Goal: Information Seeking & Learning: Learn about a topic

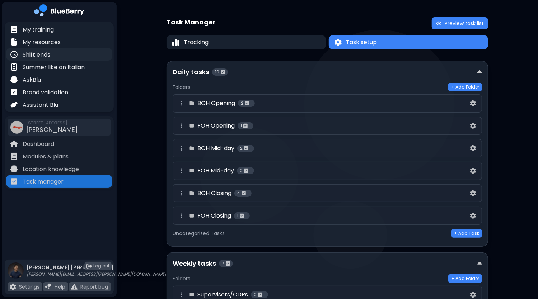
click at [48, 53] on p "Shift ends" at bounding box center [37, 55] width 28 height 9
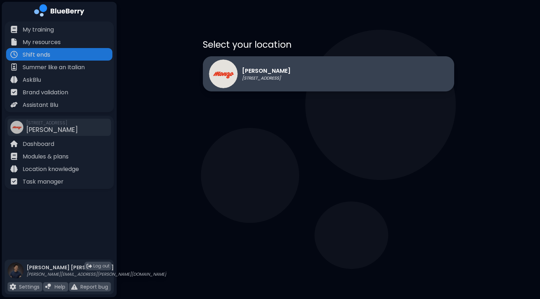
click at [290, 75] on p "[PERSON_NAME]" at bounding box center [266, 71] width 48 height 9
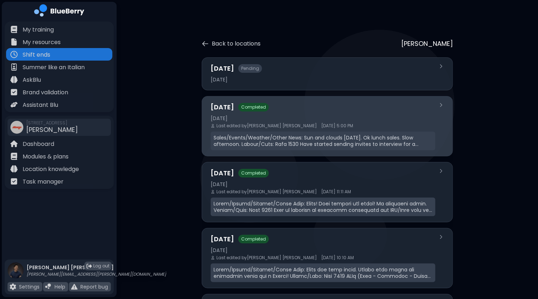
click at [322, 127] on div "Last edited by [PERSON_NAME] [DATE] 5:00 PM" at bounding box center [323, 126] width 225 height 6
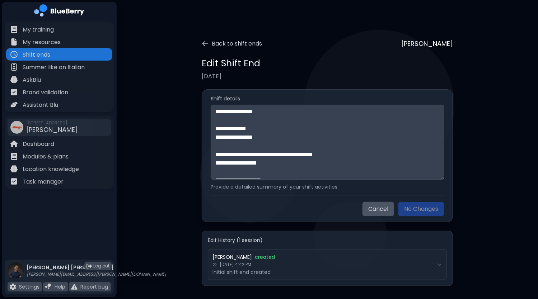
scroll to position [233, 0]
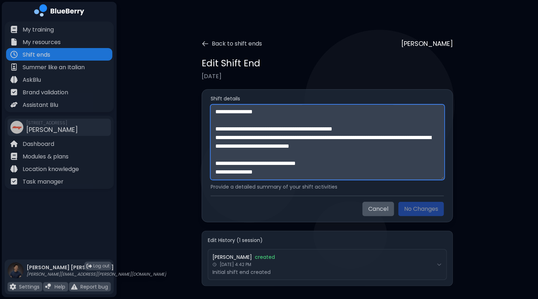
click at [294, 178] on textarea "**********" at bounding box center [328, 142] width 234 height 75
paste textarea "**********"
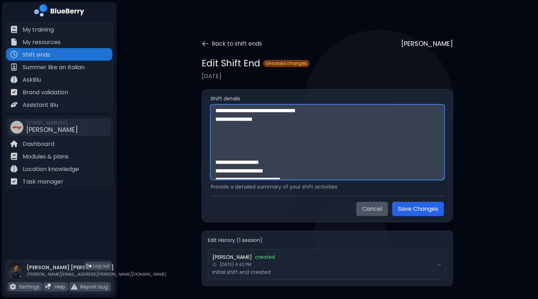
scroll to position [258, 0]
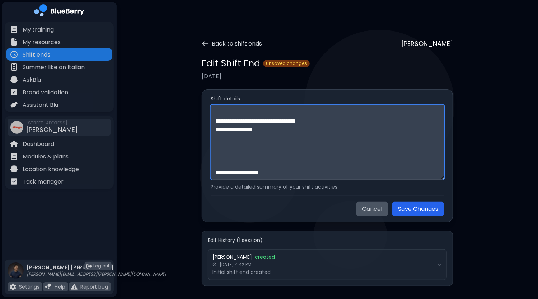
click at [260, 163] on textarea at bounding box center [328, 142] width 234 height 75
paste textarea "**********"
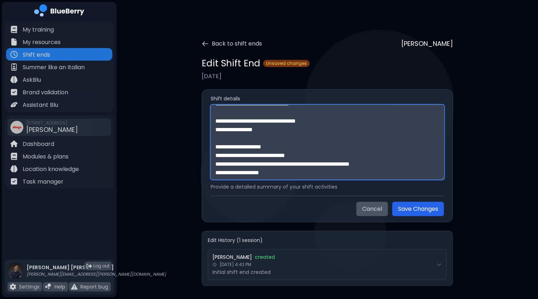
scroll to position [548, 0]
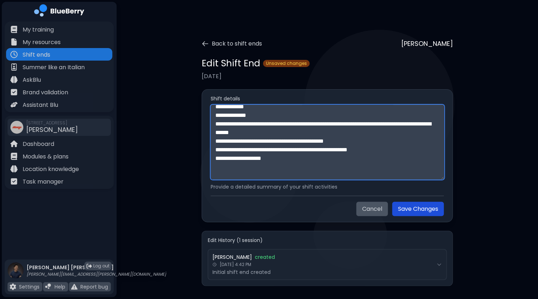
type textarea "**********"
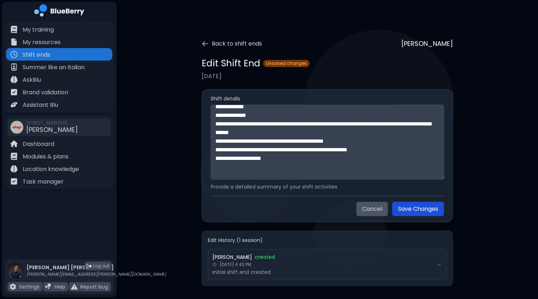
click at [422, 211] on button "Save Changes" at bounding box center [418, 209] width 52 height 14
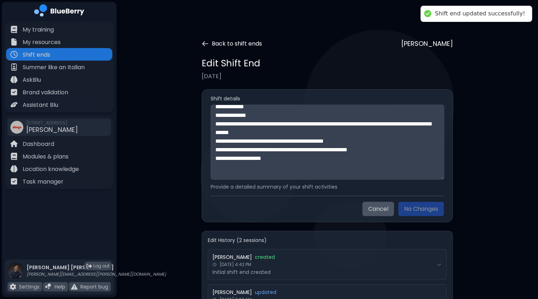
click at [208, 45] on icon at bounding box center [205, 43] width 7 height 7
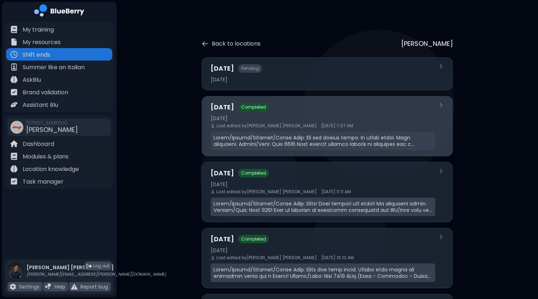
click at [289, 132] on div at bounding box center [323, 141] width 225 height 19
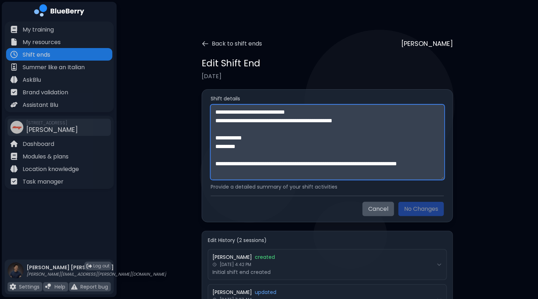
drag, startPoint x: 375, startPoint y: 120, endPoint x: 326, endPoint y: 120, distance: 49.5
click at [326, 120] on textarea at bounding box center [328, 142] width 234 height 75
paste textarea "**********"
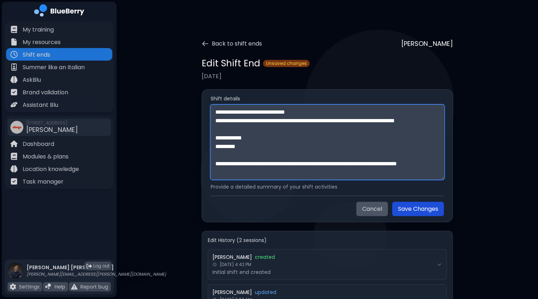
type textarea "**********"
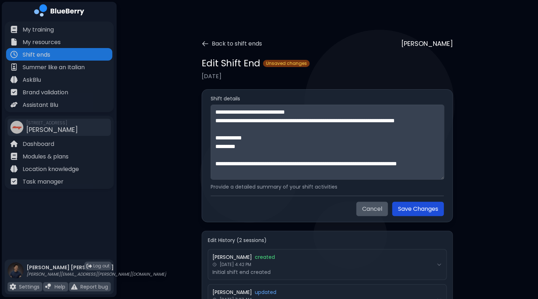
click at [419, 209] on button "Save Changes" at bounding box center [418, 209] width 52 height 14
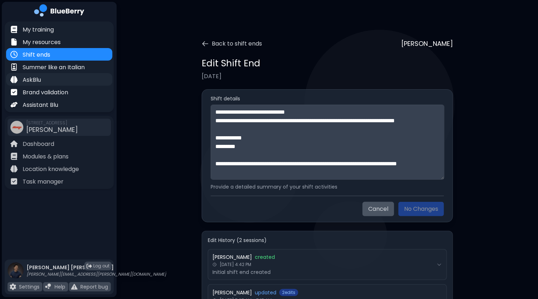
click at [38, 81] on p "AskBlu" at bounding box center [32, 80] width 18 height 9
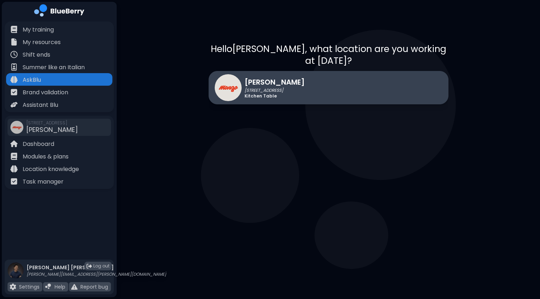
click at [388, 73] on div "[PERSON_NAME] [STREET_ADDRESS] Kitchen Table" at bounding box center [329, 87] width 240 height 33
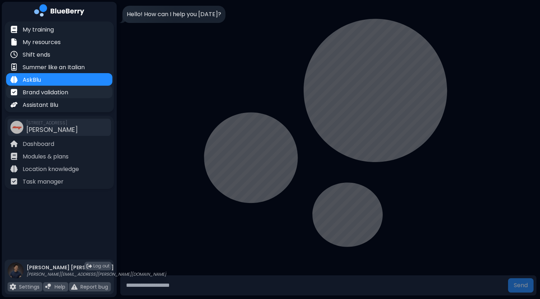
click at [78, 97] on div "Brand validation" at bounding box center [59, 92] width 106 height 13
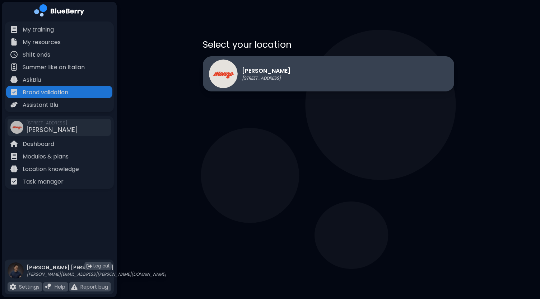
click at [331, 77] on div "[PERSON_NAME] [STREET_ADDRESS]" at bounding box center [328, 73] width 251 height 35
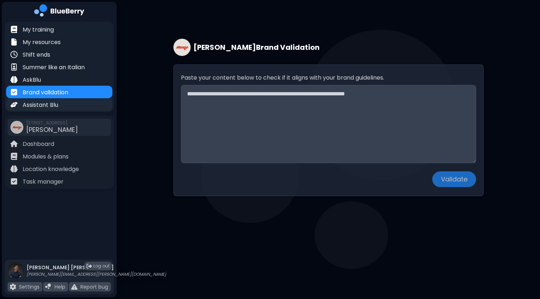
click at [45, 104] on p "Assistant Blu" at bounding box center [41, 105] width 36 height 9
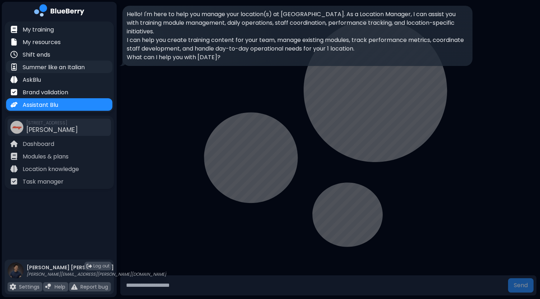
click at [49, 67] on p "Summer like an Italian" at bounding box center [54, 67] width 62 height 9
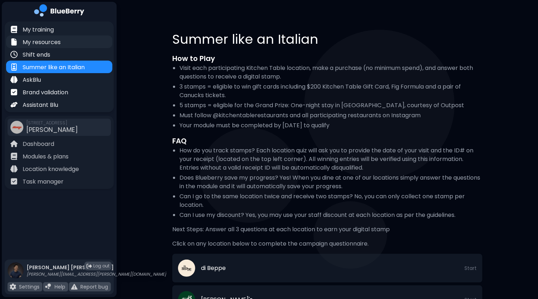
click at [47, 43] on p "My resources" at bounding box center [42, 42] width 38 height 9
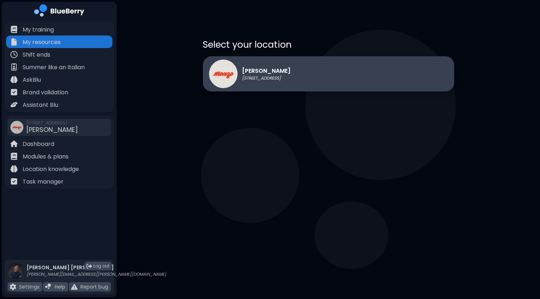
click at [303, 67] on div "[PERSON_NAME] [STREET_ADDRESS]" at bounding box center [328, 73] width 251 height 35
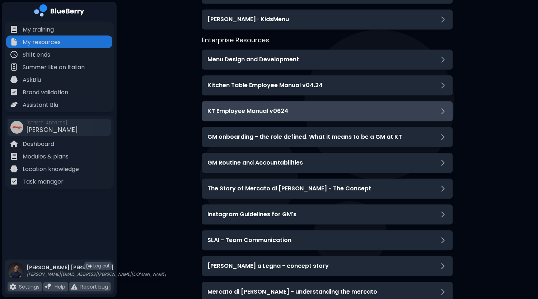
scroll to position [977, 0]
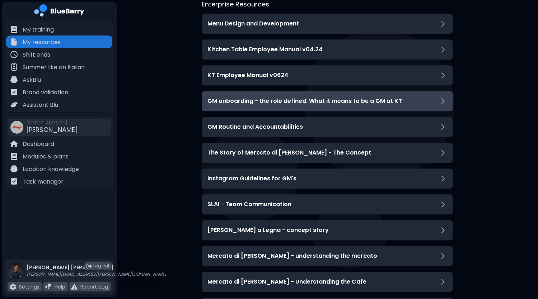
click at [296, 103] on h3 "GM onboarding - the role defined. What it means to be a GM at KT" at bounding box center [304, 101] width 195 height 9
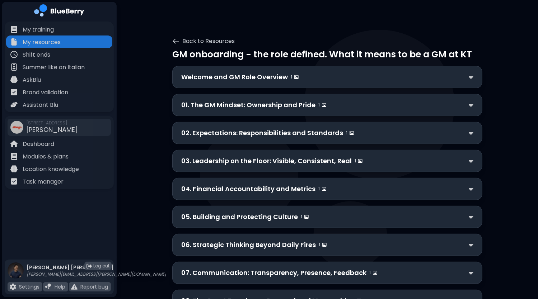
scroll to position [0, 0]
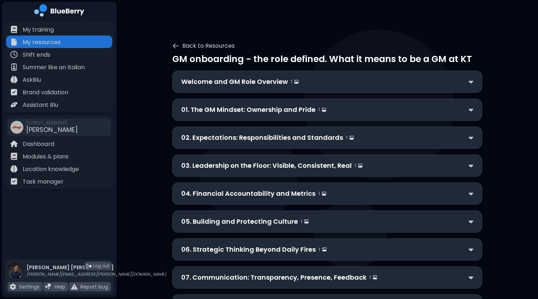
click at [353, 86] on div "Welcome and GM Role Overview 1" at bounding box center [327, 82] width 292 height 10
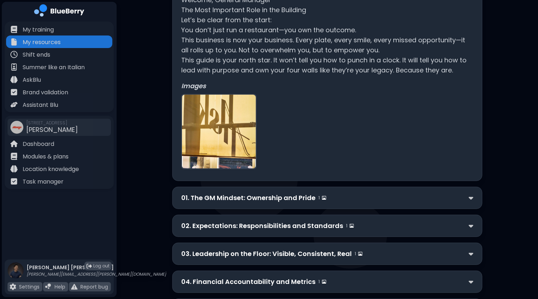
scroll to position [108, 0]
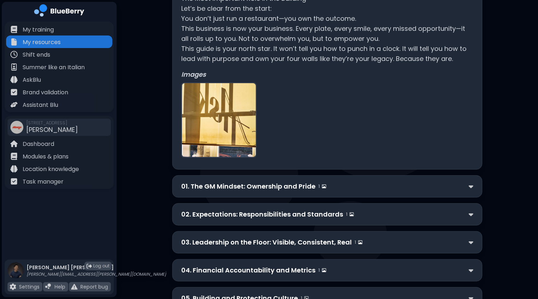
click at [426, 184] on div "01. The GM Mindset: Ownership and Pride 1" at bounding box center [327, 187] width 292 height 10
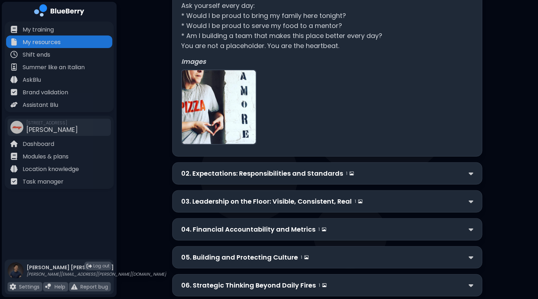
scroll to position [359, 0]
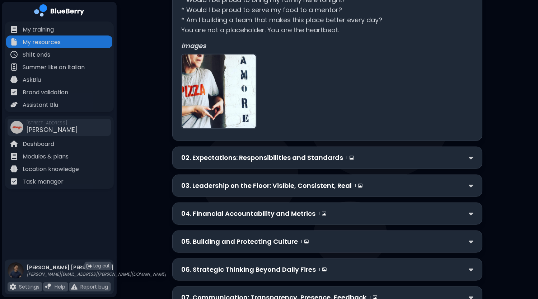
click at [370, 158] on div "02. Expectations: Responsibilities and Standards 1" at bounding box center [327, 158] width 292 height 10
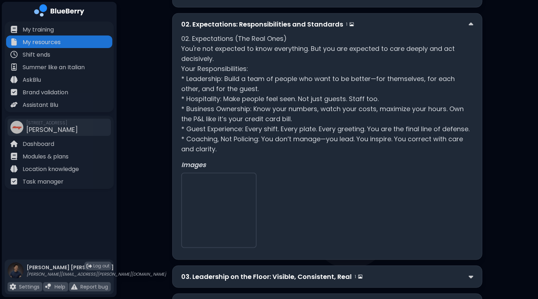
scroll to position [502, 0]
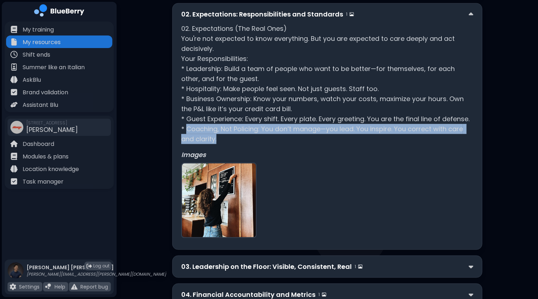
drag, startPoint x: 185, startPoint y: 127, endPoint x: 236, endPoint y: 136, distance: 51.9
click at [236, 136] on p "02. Expectations (The Real Ones) You're not expected to know everything. But yo…" at bounding box center [327, 84] width 292 height 121
click at [236, 138] on p "02. Expectations (The Real Ones) You're not expected to know everything. But yo…" at bounding box center [327, 84] width 292 height 121
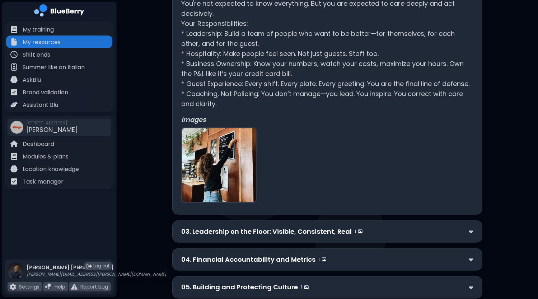
scroll to position [574, 0]
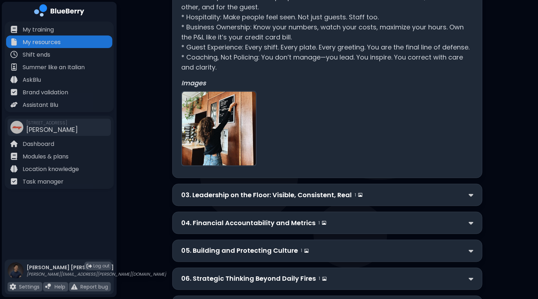
click at [308, 193] on p "03. Leadership on the Floor: Visible, Consistent, Real" at bounding box center [266, 195] width 170 height 10
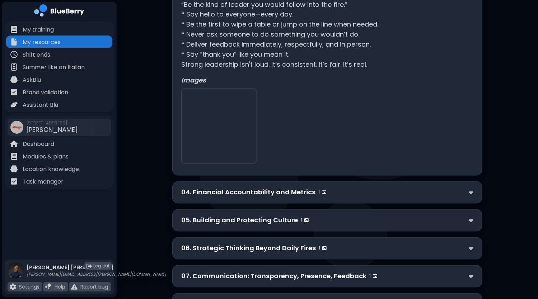
scroll to position [825, 0]
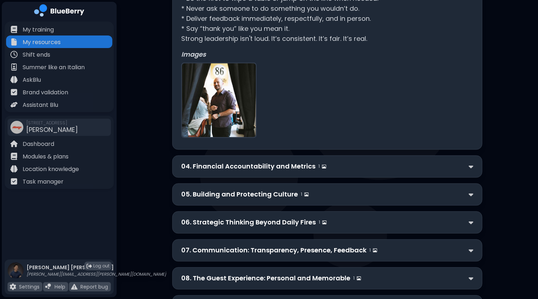
click at [327, 168] on div "04. Financial Accountability and Metrics 1" at bounding box center [327, 167] width 292 height 10
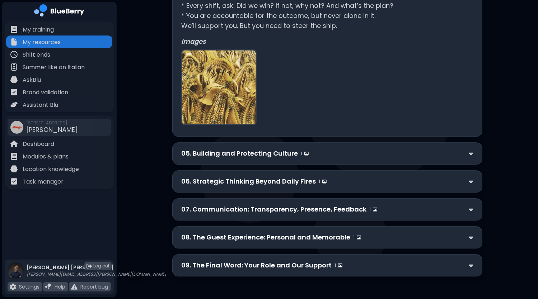
scroll to position [1042, 0]
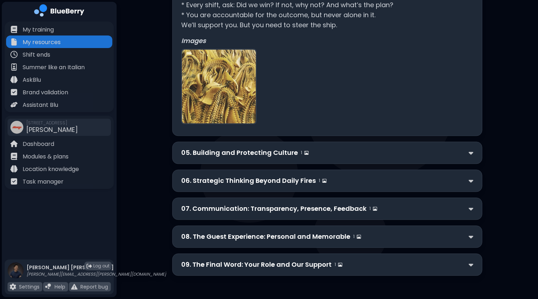
click at [314, 150] on div "05. Building and Protecting Culture 1" at bounding box center [327, 153] width 292 height 10
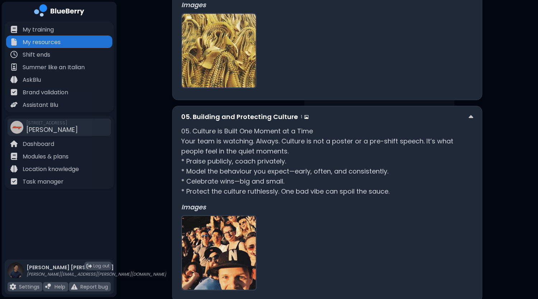
scroll to position [1113, 0]
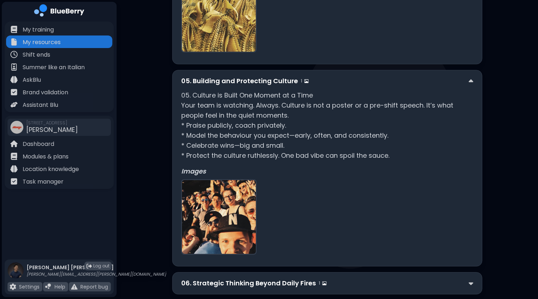
drag, startPoint x: 252, startPoint y: 142, endPoint x: 225, endPoint y: 125, distance: 32.2
click at [225, 125] on p "05. Culture is Built One Moment at a Time Your team is watching. Always. Cultur…" at bounding box center [327, 125] width 292 height 70
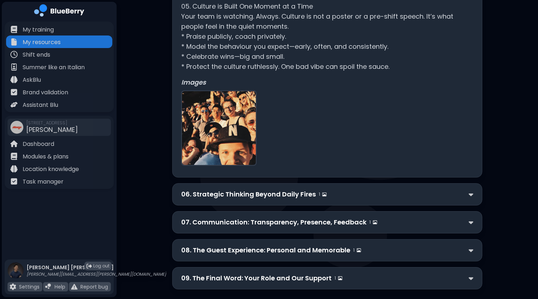
scroll to position [1216, 0]
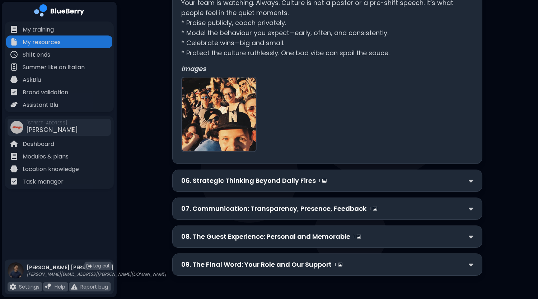
click at [312, 181] on p "06. Strategic Thinking Beyond Daily Fires" at bounding box center [248, 181] width 135 height 10
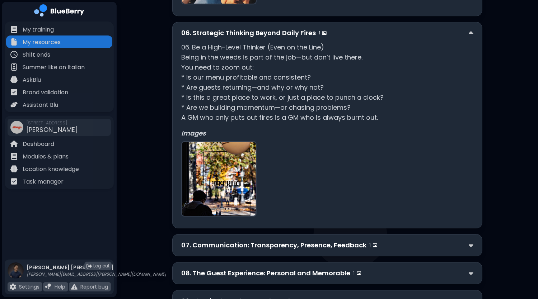
scroll to position [1400, 0]
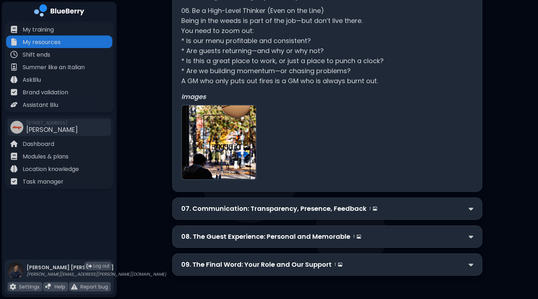
click at [302, 209] on p "07. Communication: Transparency, Presence, Feedback" at bounding box center [273, 209] width 185 height 10
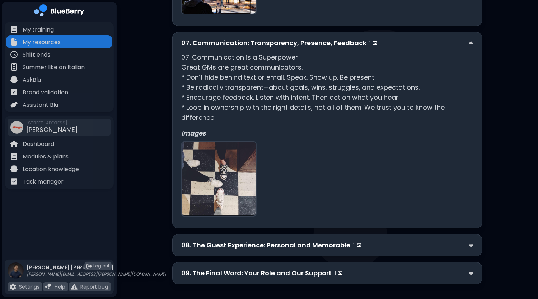
scroll to position [1575, 0]
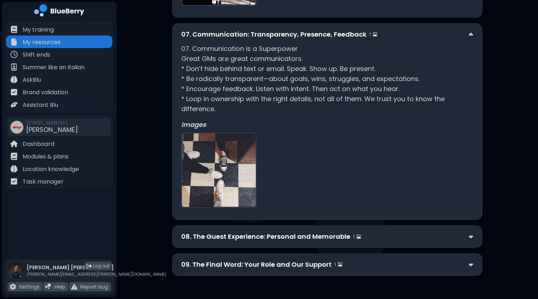
click at [322, 232] on p "08. The Guest Experience: Personal and Memorable" at bounding box center [265, 237] width 169 height 10
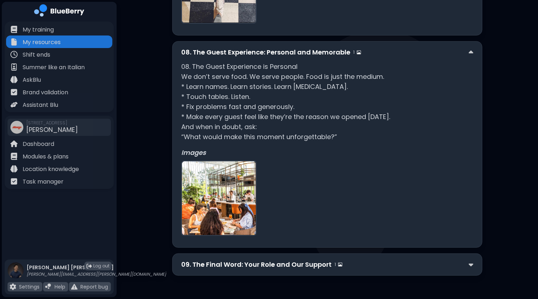
scroll to position [1759, 0]
click at [318, 266] on p "09. The Final Word: Your Role and Our Support" at bounding box center [256, 265] width 150 height 10
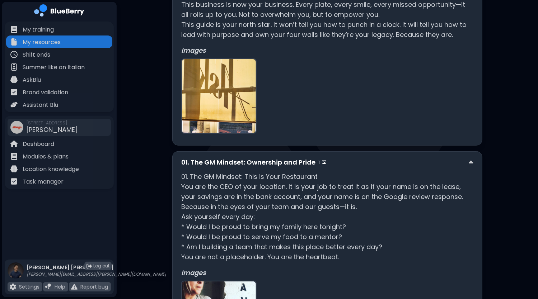
scroll to position [0, 0]
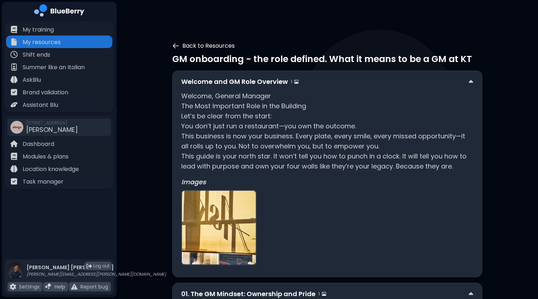
click at [179, 46] on icon at bounding box center [175, 45] width 7 height 7
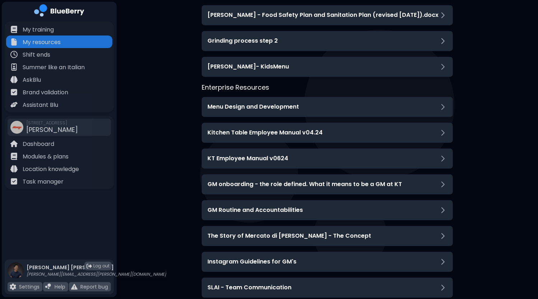
scroll to position [897, 0]
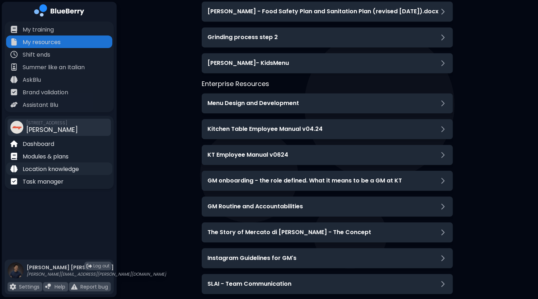
click at [41, 173] on p "Location knowledge" at bounding box center [51, 169] width 56 height 9
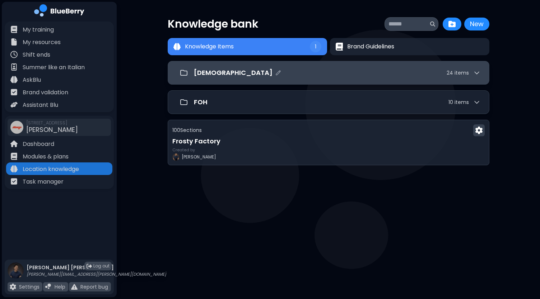
click at [476, 72] on icon at bounding box center [476, 72] width 7 height 7
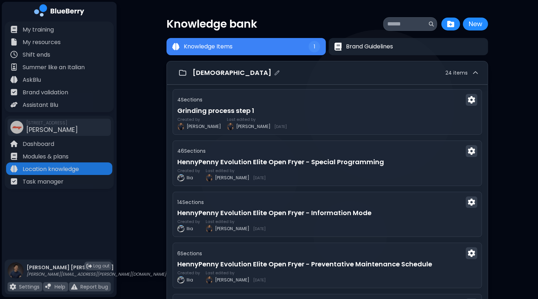
click at [476, 72] on icon at bounding box center [475, 72] width 7 height 7
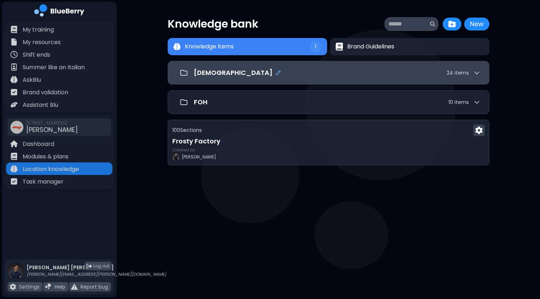
click at [275, 71] on icon "Edit folder name" at bounding box center [278, 73] width 6 height 6
click at [379, 75] on div "*** 24 item s" at bounding box center [337, 73] width 286 height 14
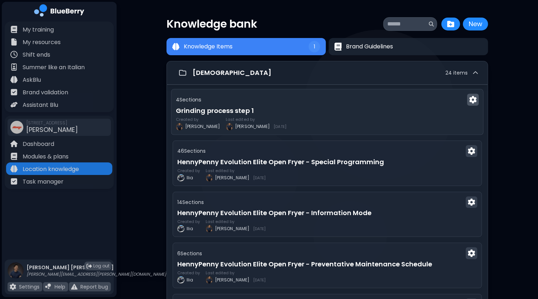
click at [475, 100] on img at bounding box center [472, 100] width 7 height 8
click at [273, 103] on div "4 Section s" at bounding box center [327, 100] width 303 height 12
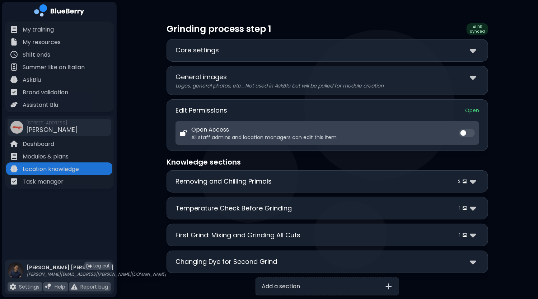
click at [467, 134] on button at bounding box center [467, 133] width 16 height 9
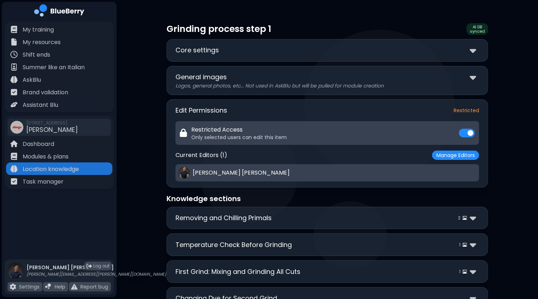
click at [500, 127] on div "**********" at bounding box center [327, 179] width 421 height 358
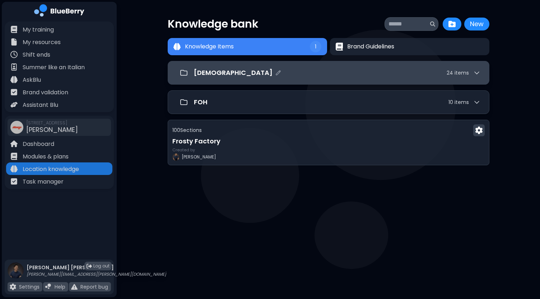
click at [384, 76] on div "[DEMOGRAPHIC_DATA] 24 item s" at bounding box center [337, 73] width 286 height 10
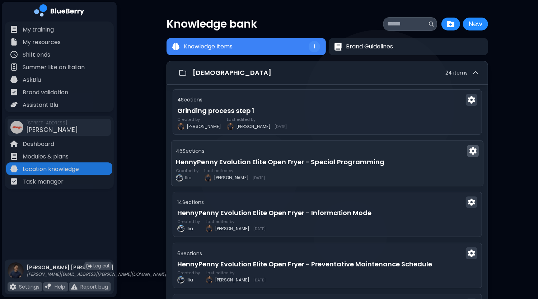
click at [476, 151] on img at bounding box center [472, 151] width 7 height 8
click at [411, 152] on div "46 Section s" at bounding box center [327, 151] width 303 height 12
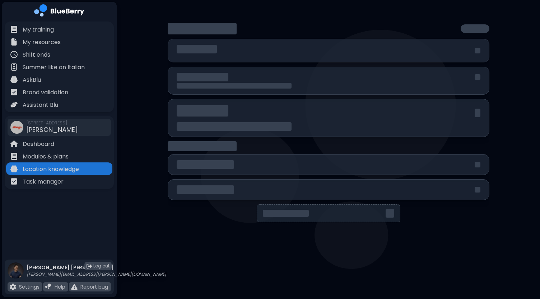
click at [350, 156] on div at bounding box center [329, 164] width 322 height 21
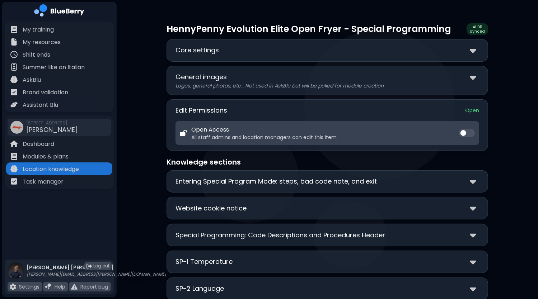
click at [464, 132] on span at bounding box center [463, 133] width 6 height 6
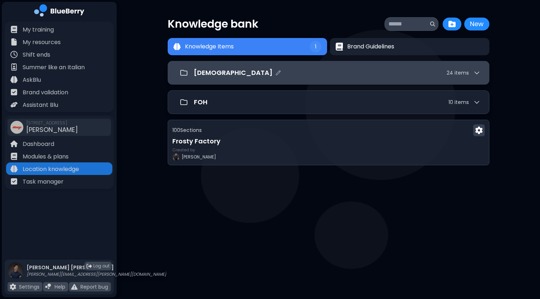
click at [289, 70] on div "[DEMOGRAPHIC_DATA] 24 item s" at bounding box center [337, 73] width 286 height 10
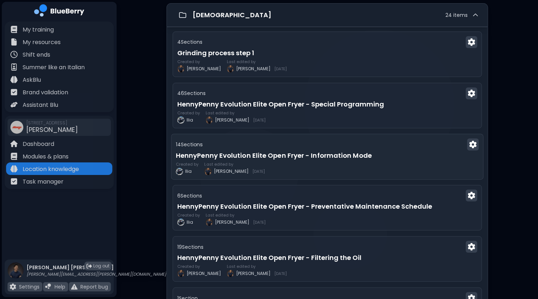
scroll to position [72, 0]
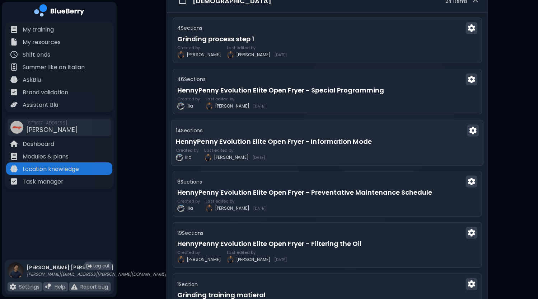
click at [326, 140] on h3 "HennyPenny Evolution Elite Open Fryer - Information Mode" at bounding box center [327, 141] width 303 height 10
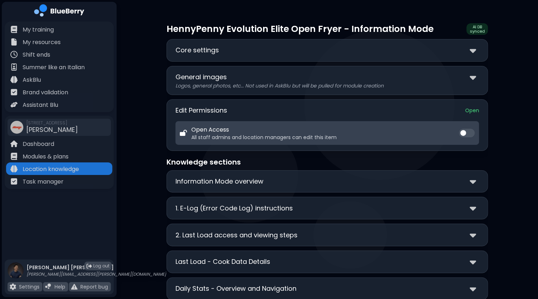
click at [467, 131] on button at bounding box center [467, 133] width 16 height 9
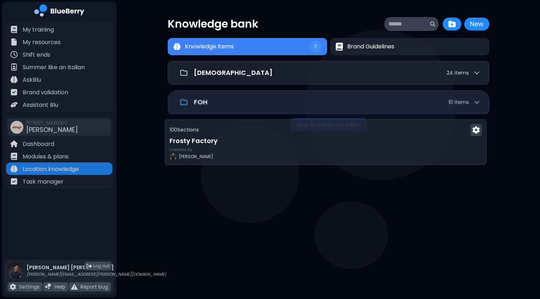
drag, startPoint x: 298, startPoint y: 140, endPoint x: 294, endPoint y: 138, distance: 4.0
click at [294, 138] on div "[DEMOGRAPHIC_DATA] 24 item s FOH 10 item s Drop to add to this folder 100 Secti…" at bounding box center [329, 135] width 322 height 149
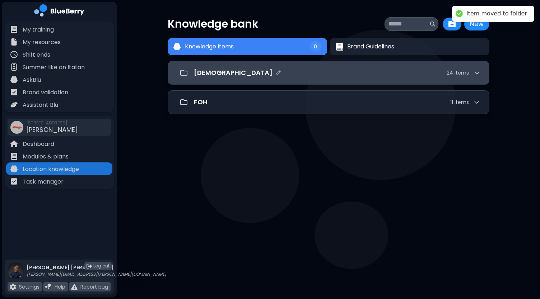
click at [298, 68] on div "[DEMOGRAPHIC_DATA] 24 item s" at bounding box center [337, 73] width 286 height 10
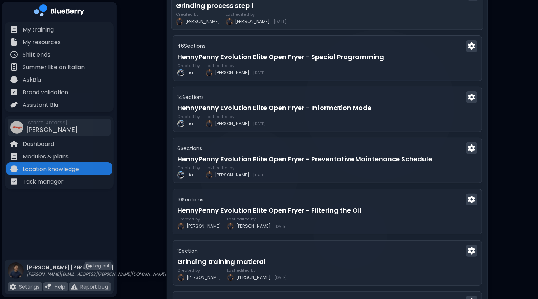
scroll to position [108, 0]
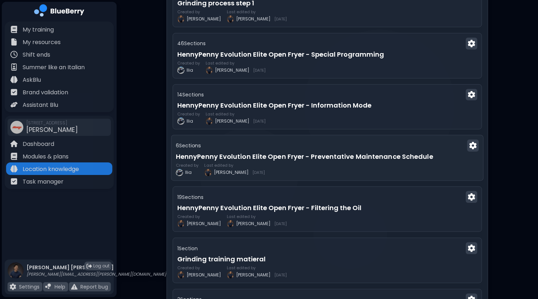
click at [341, 163] on div "Created by [PERSON_NAME] Last edited by [PERSON_NAME] [DATE]" at bounding box center [327, 169] width 303 height 13
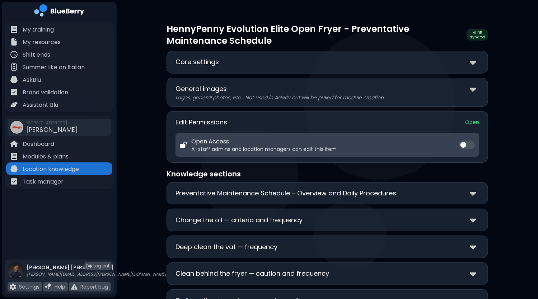
click at [466, 147] on button at bounding box center [467, 145] width 16 height 9
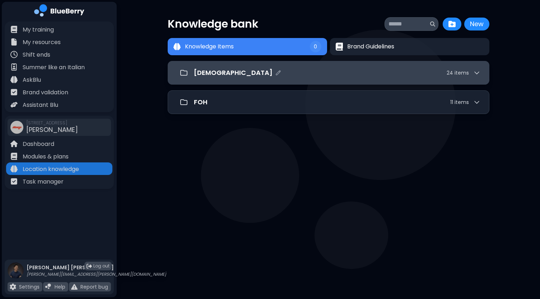
click at [327, 72] on div "[DEMOGRAPHIC_DATA] 24 item s" at bounding box center [337, 73] width 286 height 10
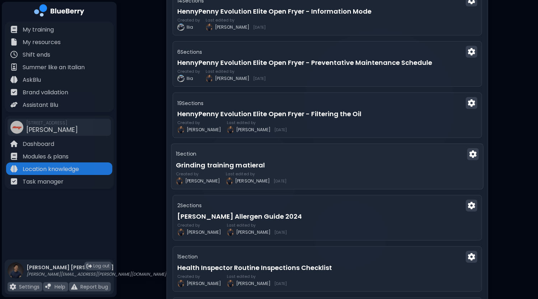
scroll to position [215, 0]
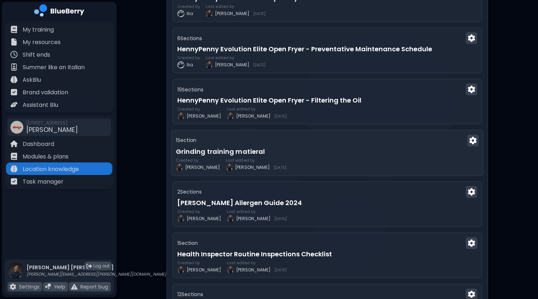
click at [302, 147] on h3 "Grinding training matieral" at bounding box center [327, 152] width 303 height 10
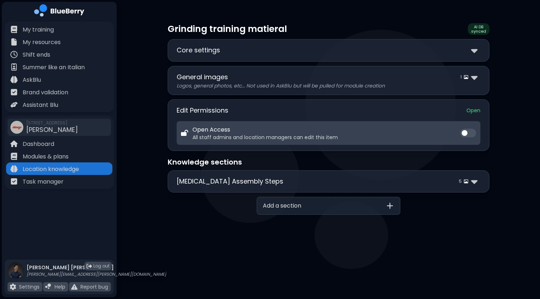
click at [467, 134] on button at bounding box center [468, 133] width 16 height 9
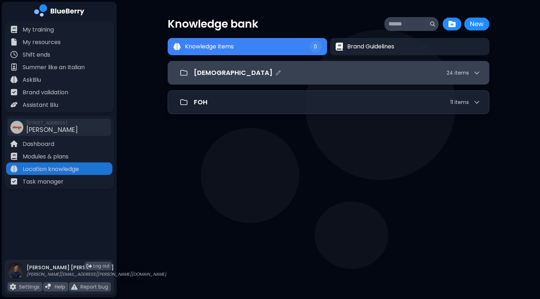
click at [267, 79] on div "[DEMOGRAPHIC_DATA] 24 item s" at bounding box center [329, 73] width 304 height 14
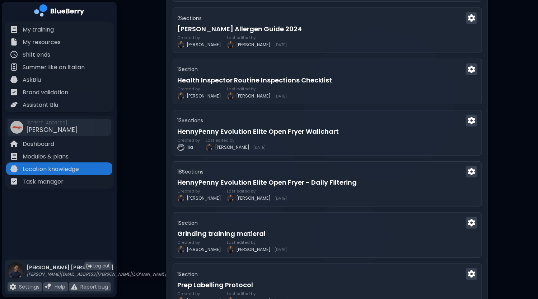
scroll to position [359, 0]
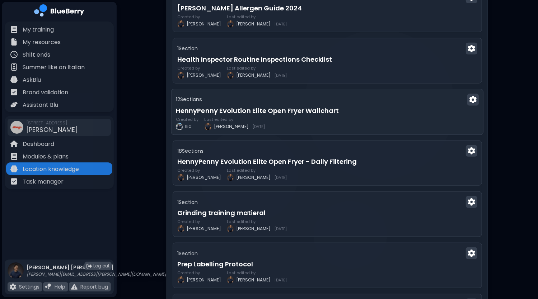
click at [291, 109] on h3 "HennyPenny Evolution Elite Open Fryer Wallchart" at bounding box center [327, 111] width 303 height 10
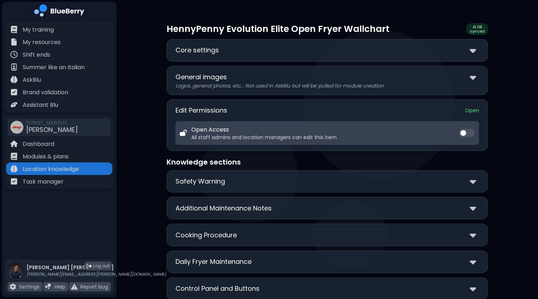
click at [465, 130] on span at bounding box center [463, 133] width 6 height 6
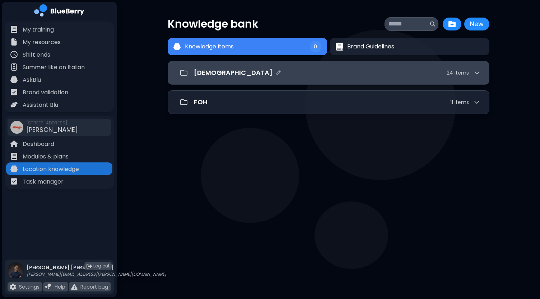
click at [282, 73] on div "[DEMOGRAPHIC_DATA] 24 item s" at bounding box center [337, 73] width 286 height 10
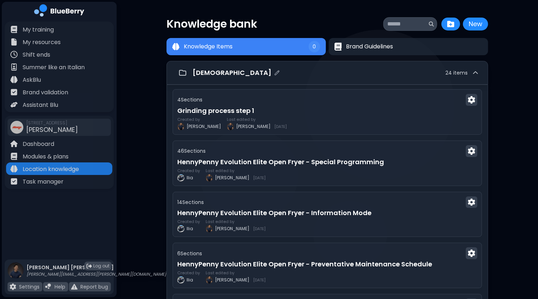
click at [480, 71] on div "[DEMOGRAPHIC_DATA] 24 item s" at bounding box center [328, 73] width 322 height 24
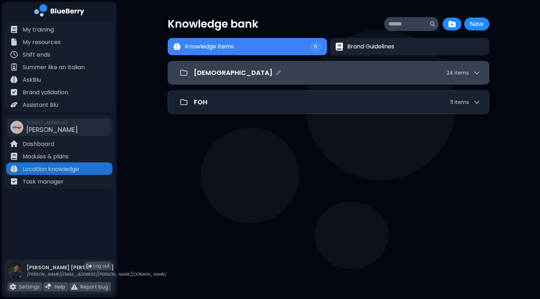
click at [473, 71] on icon at bounding box center [476, 72] width 7 height 7
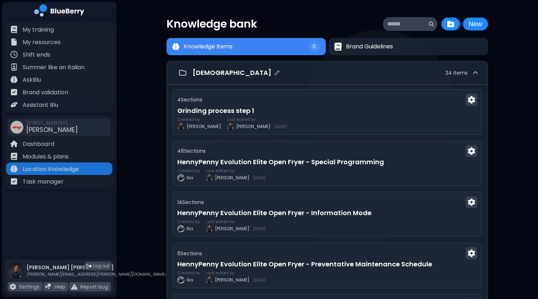
click at [476, 72] on icon at bounding box center [475, 73] width 4 height 2
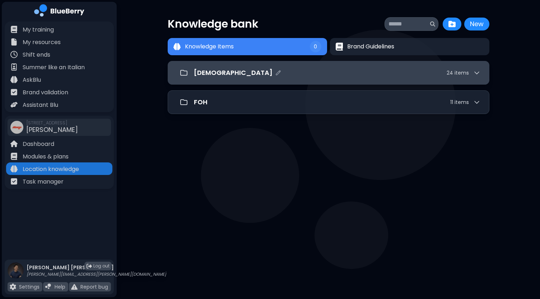
click at [396, 72] on div "[DEMOGRAPHIC_DATA] 24 item s" at bounding box center [337, 73] width 286 height 10
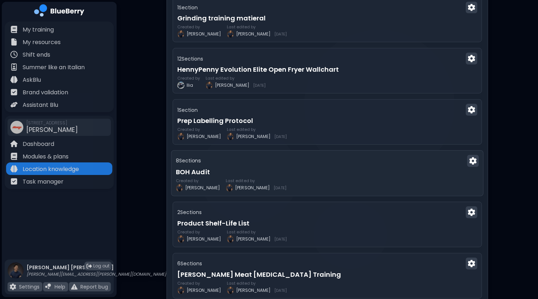
scroll to position [538, 0]
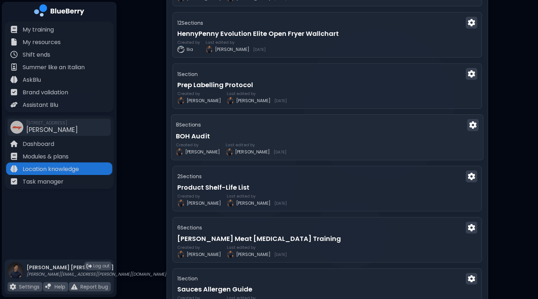
click at [347, 132] on h3 "BOH Audit" at bounding box center [327, 136] width 303 height 10
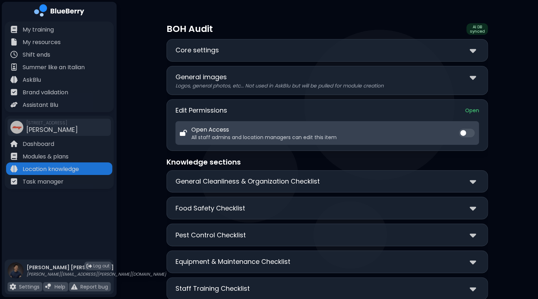
click at [467, 131] on button at bounding box center [467, 133] width 16 height 9
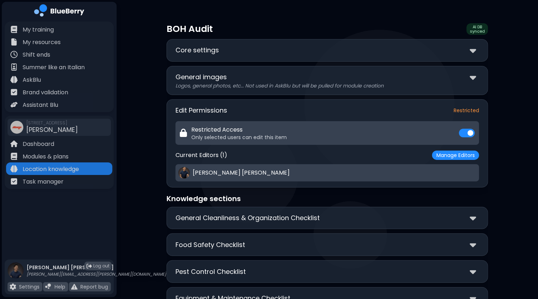
click at [507, 140] on div "**********" at bounding box center [327, 232] width 421 height 465
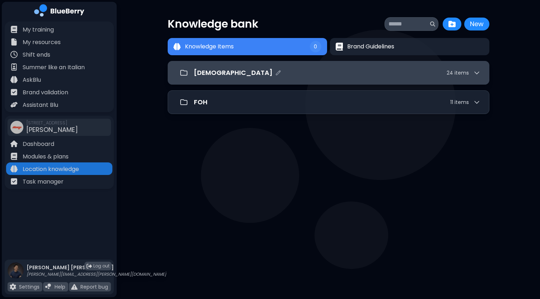
click at [269, 75] on div "[DEMOGRAPHIC_DATA] 24 item s" at bounding box center [337, 73] width 286 height 10
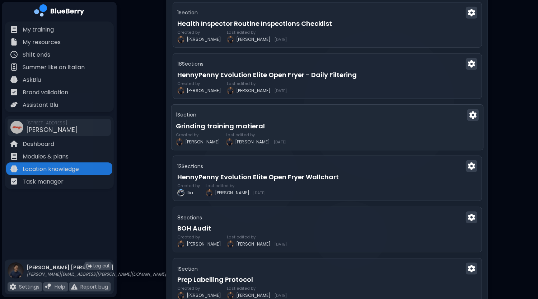
scroll to position [467, 0]
